Goal: Obtain resource: Obtain resource

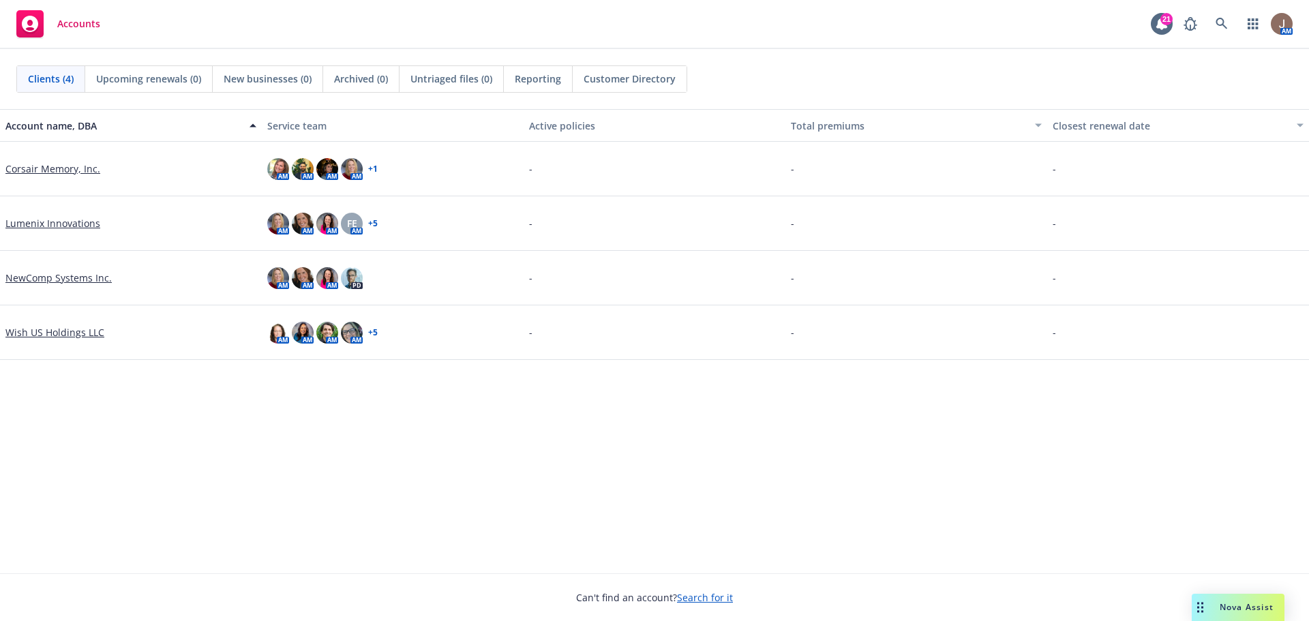
click at [45, 167] on link "Corsair Memory, Inc." at bounding box center [52, 169] width 95 height 14
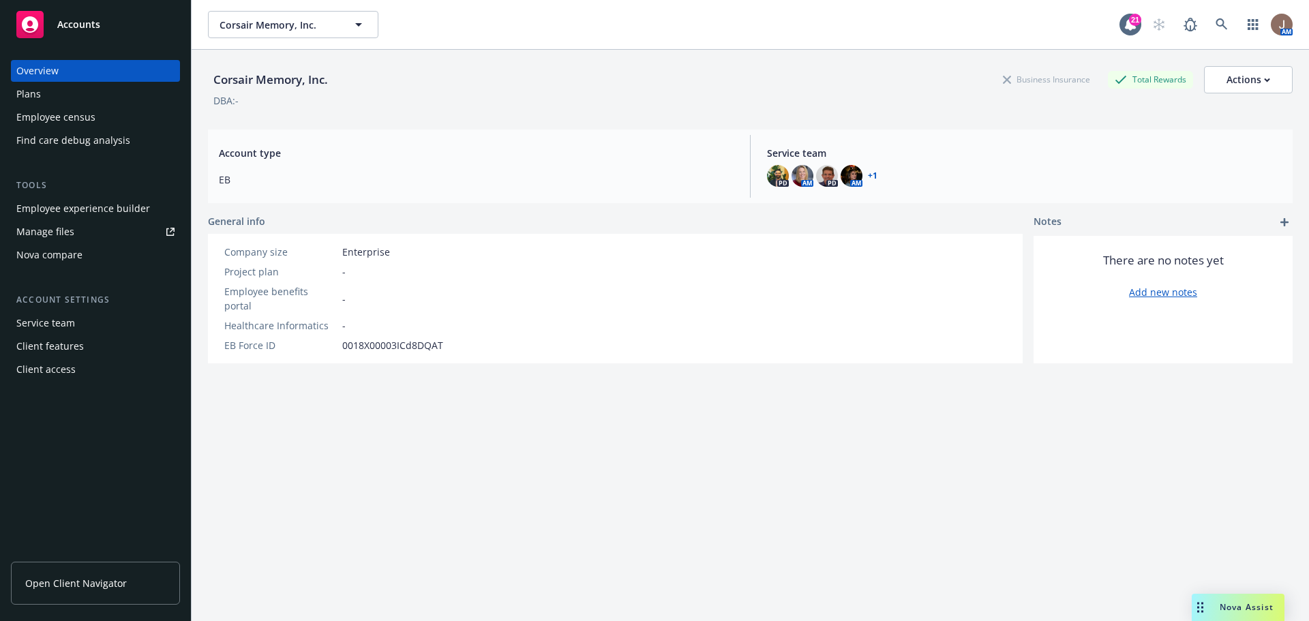
click at [26, 90] on div "Plans" at bounding box center [28, 94] width 25 height 22
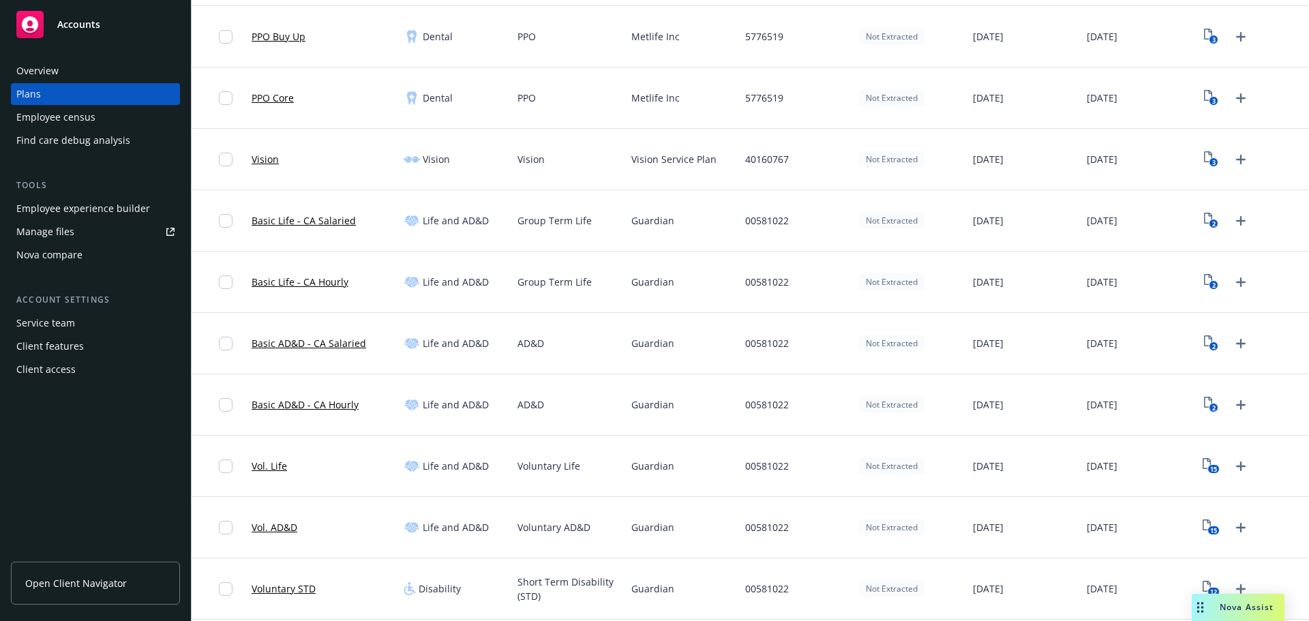
scroll to position [477, 0]
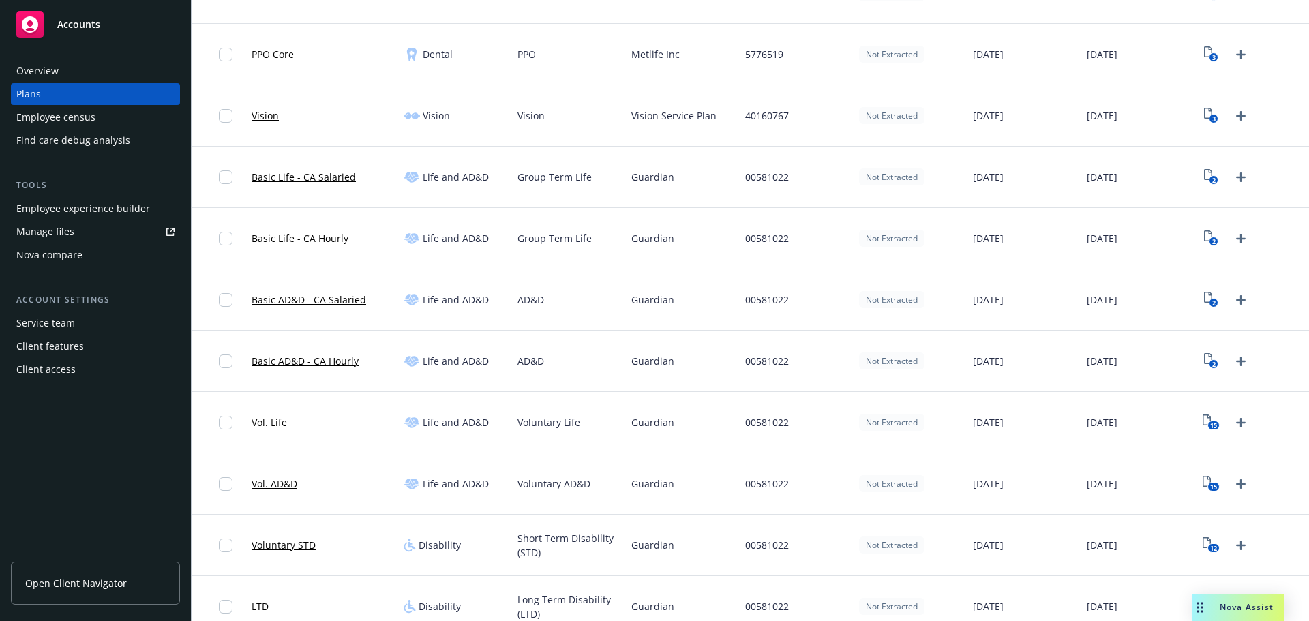
click at [269, 417] on link "Vol. Life" at bounding box center [269, 422] width 35 height 14
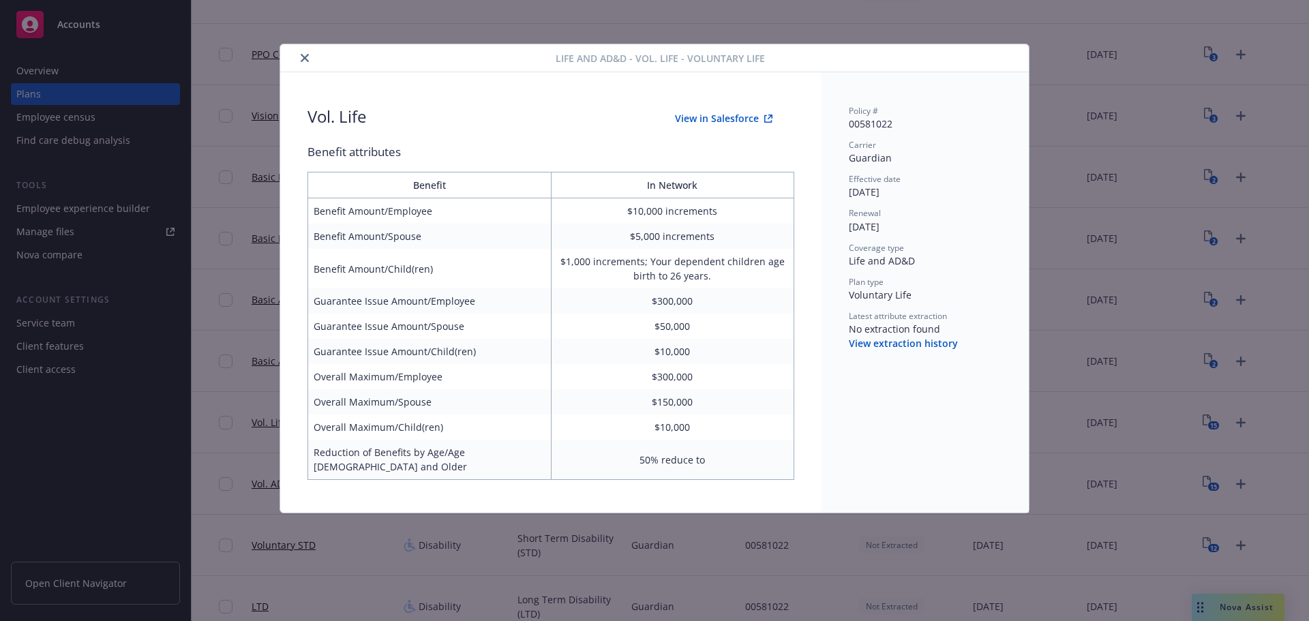
click at [299, 57] on button "close" at bounding box center [305, 58] width 16 height 16
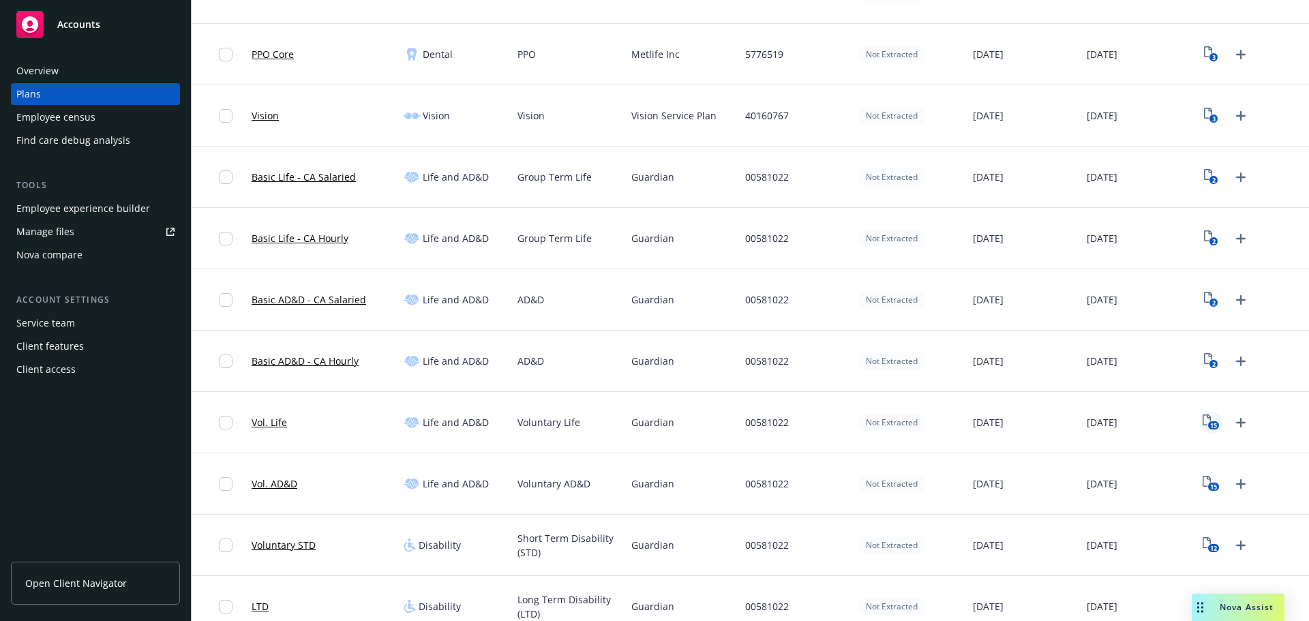
click at [1210, 422] on text "15" at bounding box center [1213, 425] width 7 height 9
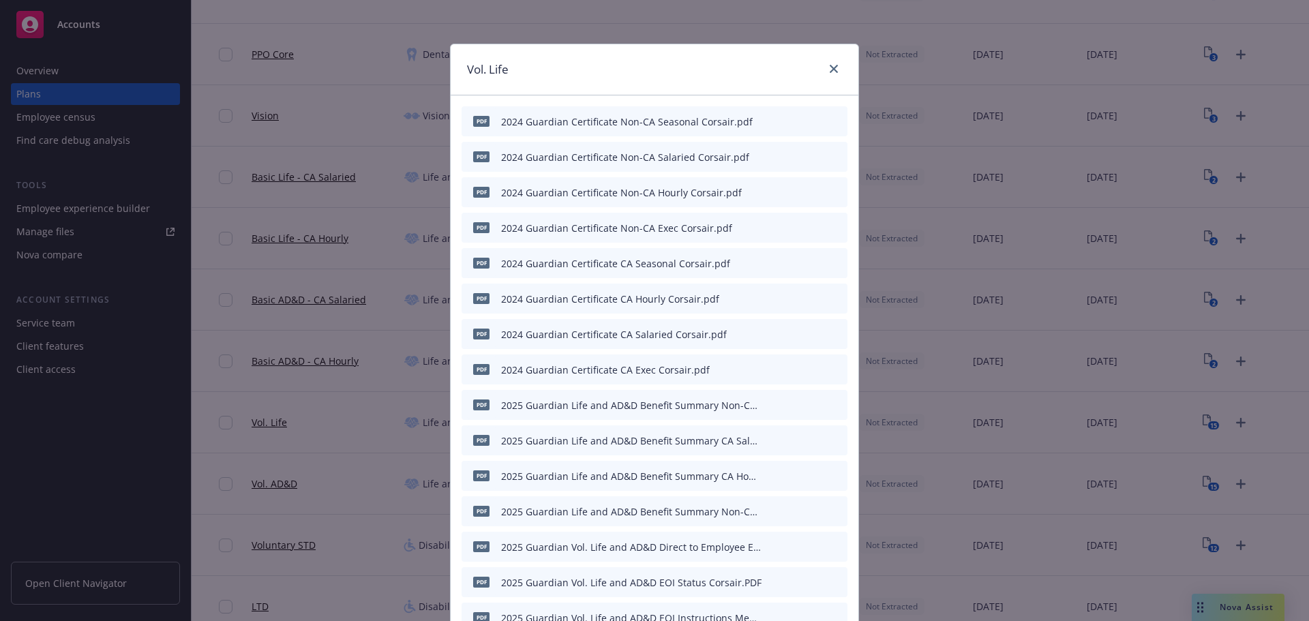
click at [808, 438] on icon "preview file" at bounding box center [813, 440] width 12 height 10
